Goal: Task Accomplishment & Management: Manage account settings

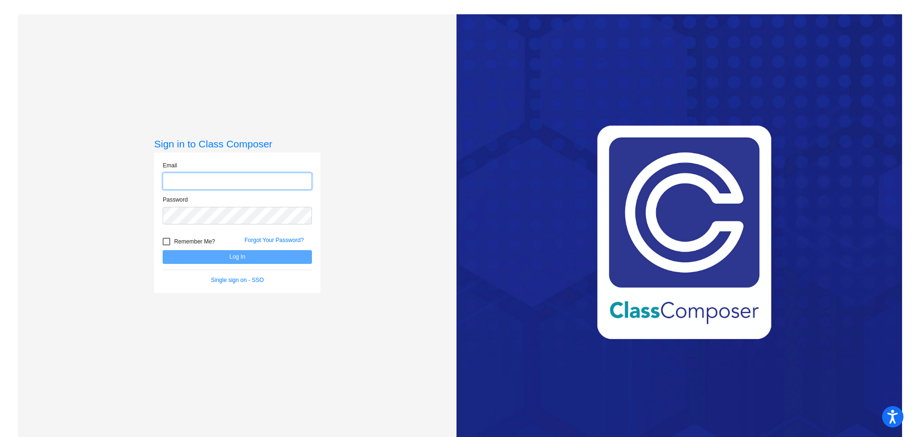
type input "[EMAIL_ADDRESS][DOMAIN_NAME]"
click at [249, 255] on button "Log In" at bounding box center [237, 257] width 149 height 14
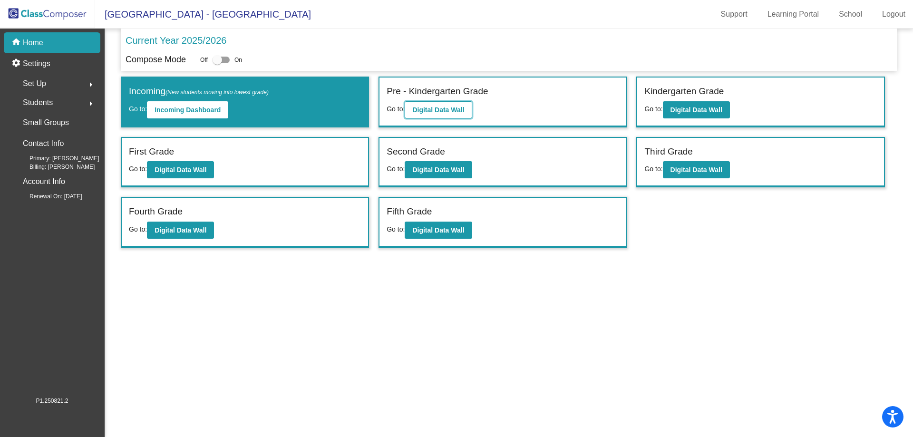
click at [457, 112] on b "Digital Data Wall" at bounding box center [438, 110] width 52 height 8
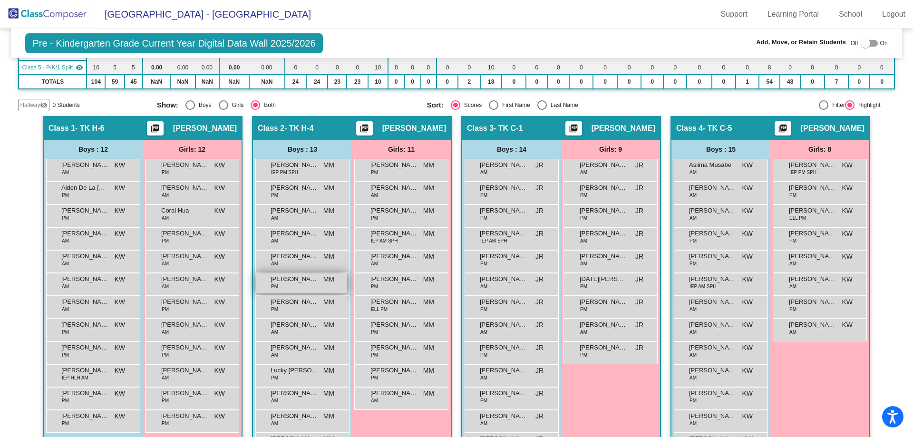
scroll to position [143, 0]
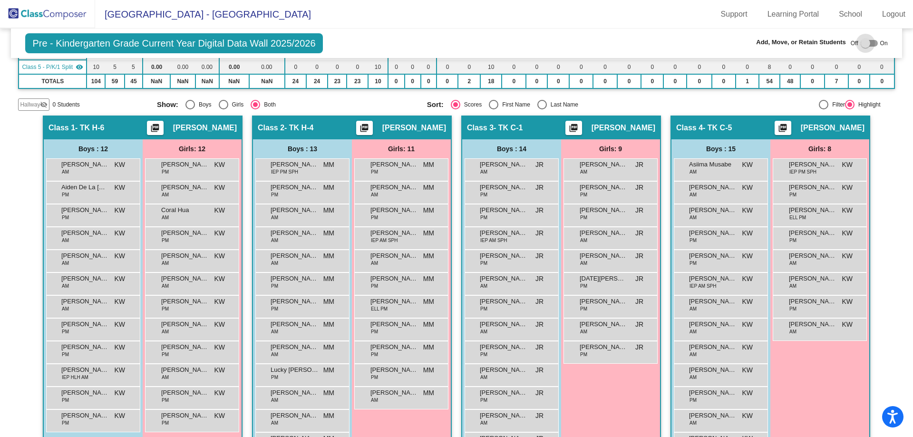
click at [865, 44] on div at bounding box center [866, 44] width 10 height 10
checkbox input "true"
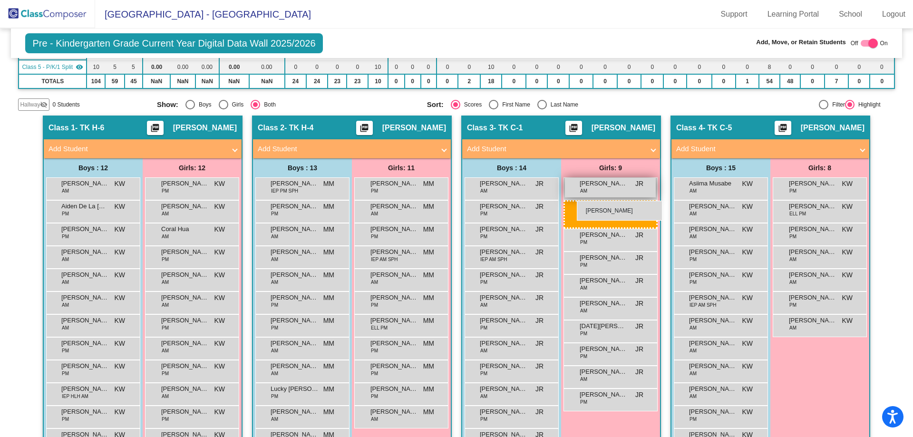
drag, startPoint x: 808, startPoint y: 186, endPoint x: 576, endPoint y: 201, distance: 232.5
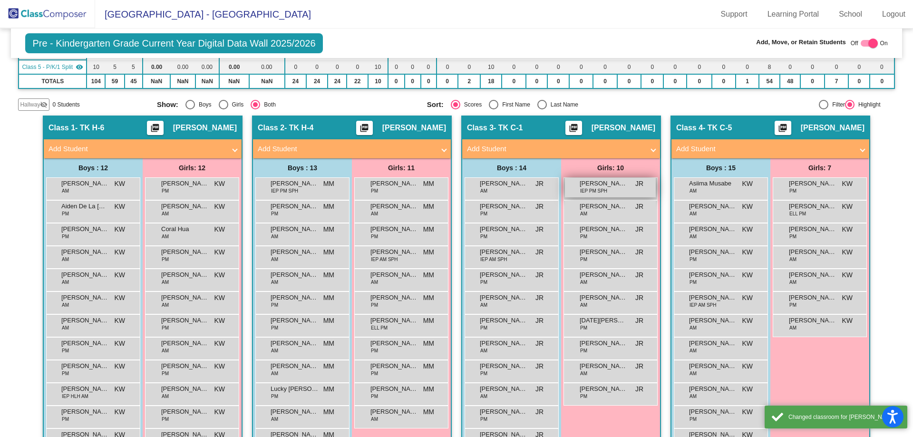
click at [610, 190] on div "[PERSON_NAME] IEP PM SPH JR lock do_not_disturb_alt" at bounding box center [610, 187] width 91 height 19
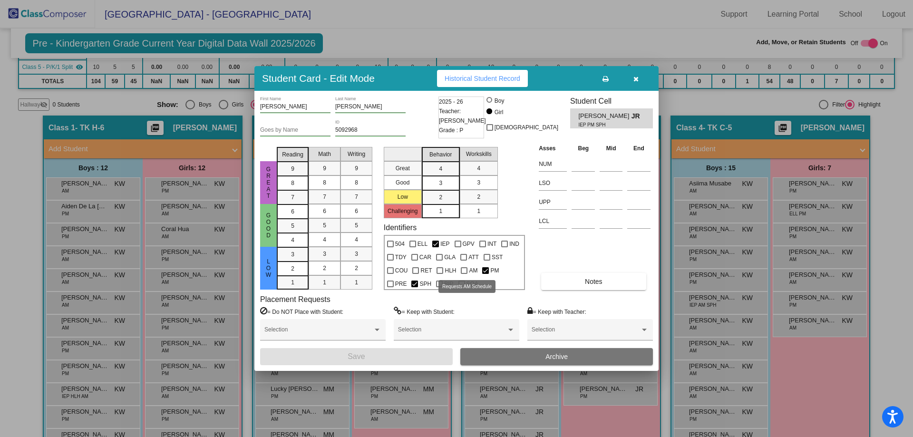
click at [462, 270] on div at bounding box center [464, 270] width 7 height 7
click at [464, 274] on input "AM" at bounding box center [464, 274] width 0 height 0
checkbox input "true"
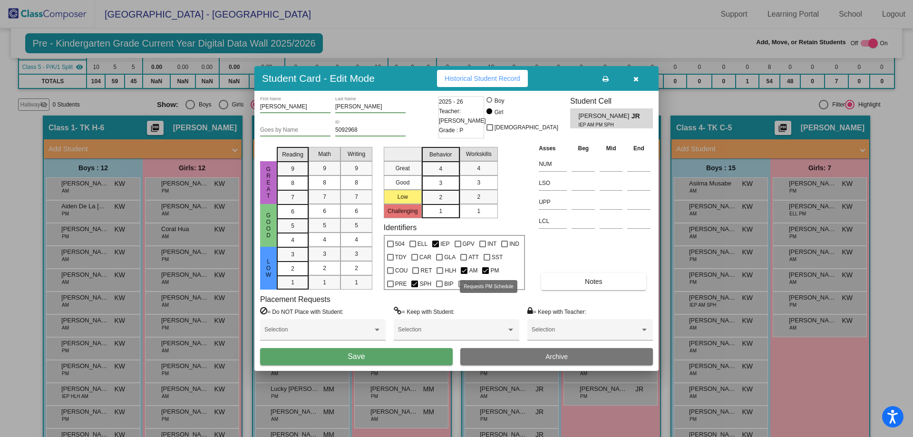
click at [482, 269] on div at bounding box center [485, 270] width 7 height 7
click at [485, 274] on input "PM" at bounding box center [485, 274] width 0 height 0
checkbox input "false"
click at [386, 363] on button "Save" at bounding box center [356, 356] width 193 height 17
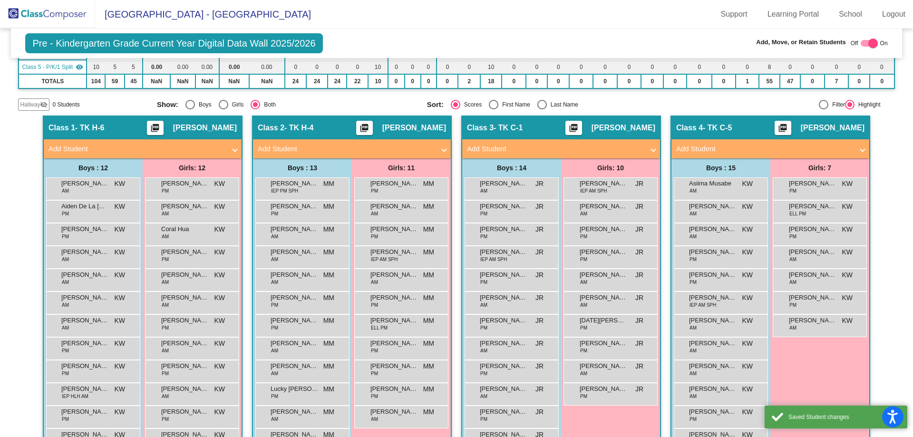
click at [862, 44] on div at bounding box center [869, 43] width 17 height 7
checkbox input "false"
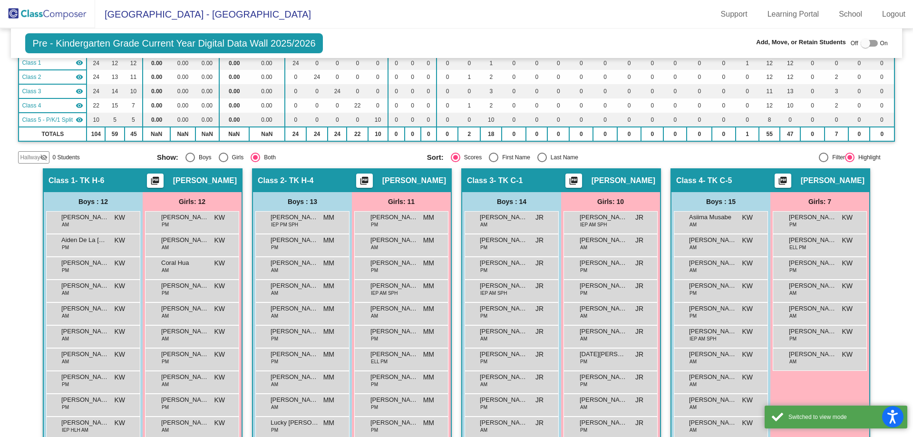
scroll to position [0, 0]
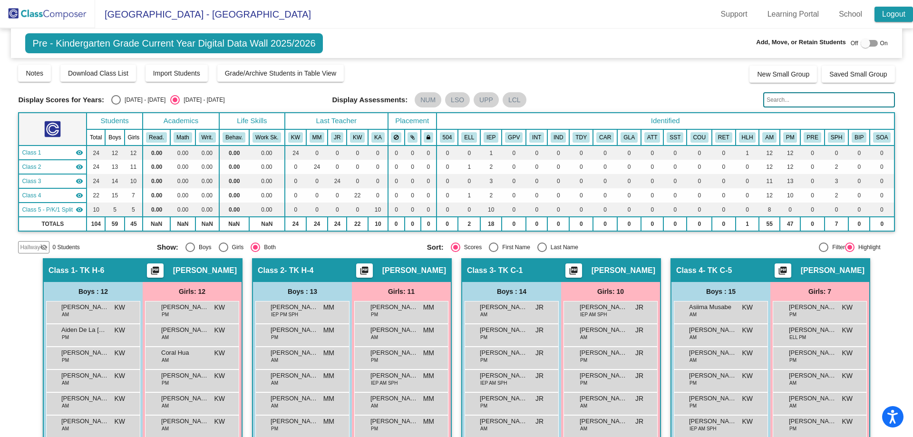
click at [878, 11] on link "Logout" at bounding box center [893, 14] width 39 height 15
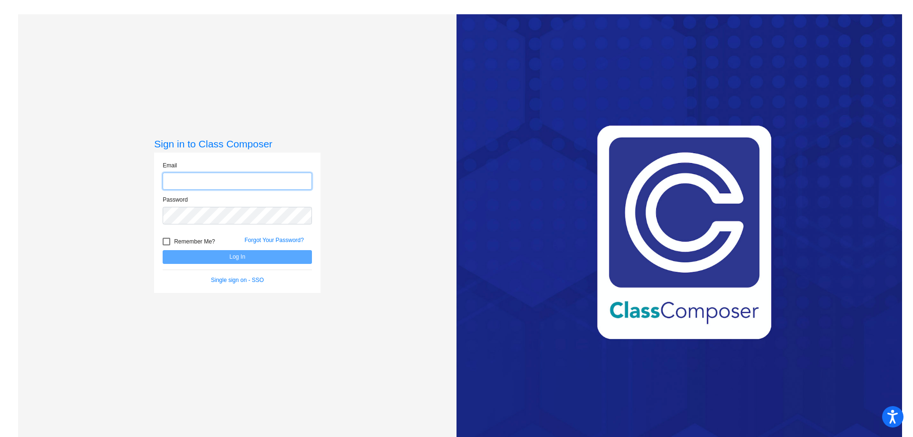
type input "[EMAIL_ADDRESS][DOMAIN_NAME]"
